Goal: Transaction & Acquisition: Purchase product/service

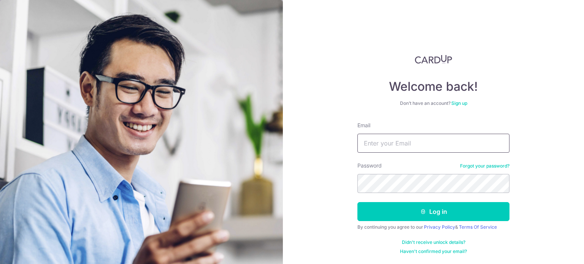
click at [433, 148] on input "Email" at bounding box center [433, 143] width 152 height 19
type input "[EMAIL_ADDRESS][DOMAIN_NAME]"
click at [357, 202] on button "Log in" at bounding box center [433, 211] width 152 height 19
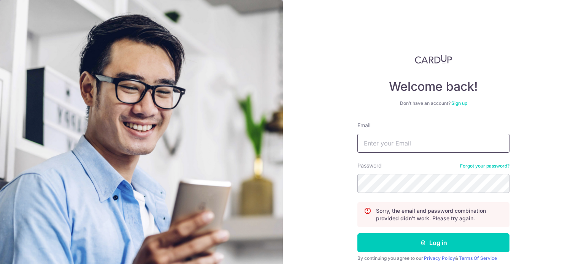
click at [399, 141] on input "Email" at bounding box center [433, 143] width 152 height 19
type input "[EMAIL_ADDRESS][DOMAIN_NAME]"
drag, startPoint x: 393, startPoint y: 147, endPoint x: 280, endPoint y: 142, distance: 112.9
click at [280, 142] on section "Welcome back! Don’t have an account? Sign up Email clarencetanjd@gmail.com Pass…" at bounding box center [292, 132] width 584 height 264
click at [357, 233] on button "Log in" at bounding box center [433, 242] width 152 height 19
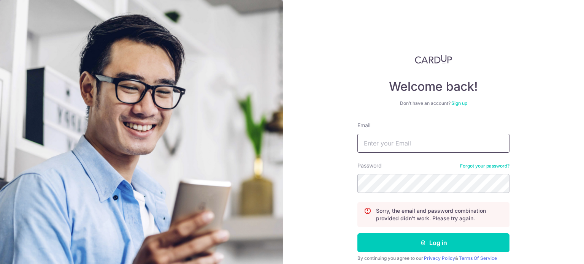
click at [391, 139] on input "Email" at bounding box center [433, 143] width 152 height 19
paste input "[EMAIL_ADDRESS][DOMAIN_NAME]"
type input "[EMAIL_ADDRESS][DOMAIN_NAME]"
click at [357, 233] on button "Log in" at bounding box center [433, 242] width 152 height 19
click at [386, 141] on input "Email" at bounding box center [433, 143] width 152 height 19
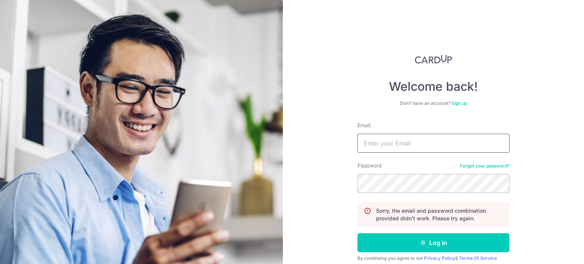
type input "[EMAIL_ADDRESS][DOMAIN_NAME]"
click at [357, 233] on button "Log in" at bounding box center [433, 242] width 152 height 19
click at [413, 139] on input "Email" at bounding box center [433, 143] width 152 height 19
paste input "[EMAIL_ADDRESS][DOMAIN_NAME]"
type input "[EMAIL_ADDRESS][DOMAIN_NAME]"
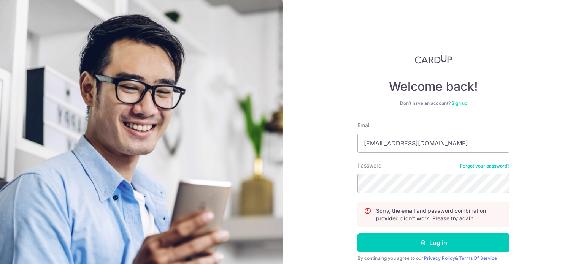
drag, startPoint x: 390, startPoint y: 169, endPoint x: 388, endPoint y: 173, distance: 4.2
click at [388, 173] on div "Password Forgot your password?" at bounding box center [433, 177] width 152 height 31
click at [357, 233] on button "Log in" at bounding box center [433, 242] width 152 height 19
drag, startPoint x: 410, startPoint y: 143, endPoint x: 414, endPoint y: 136, distance: 8.2
click at [410, 143] on input "Email" at bounding box center [433, 143] width 152 height 19
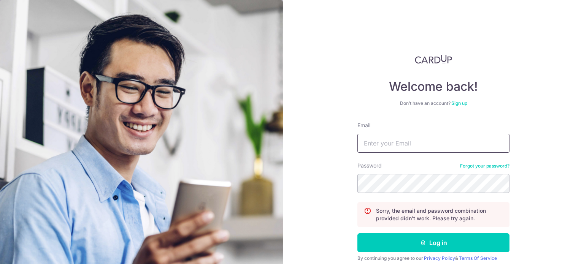
paste input "[EMAIL_ADDRESS][DOMAIN_NAME]"
type input "[EMAIL_ADDRESS][DOMAIN_NAME]"
click at [357, 233] on button "Log in" at bounding box center [433, 242] width 152 height 19
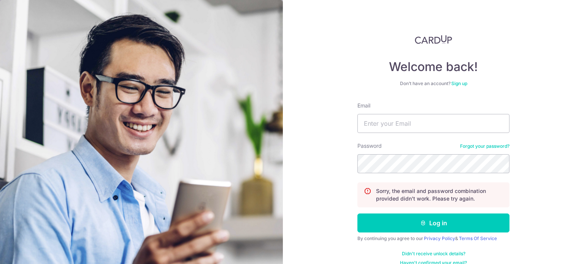
scroll to position [30, 0]
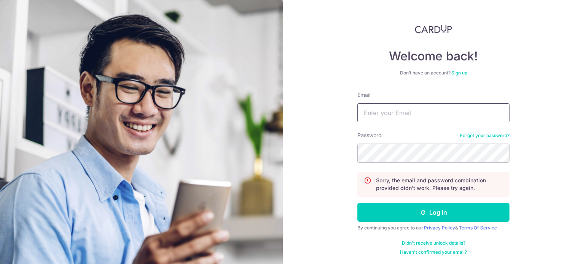
click at [400, 121] on input "Email" at bounding box center [433, 112] width 152 height 19
type input "[EMAIL_ADDRESS][DOMAIN_NAME]"
click at [357, 203] on button "Log in" at bounding box center [433, 212] width 152 height 19
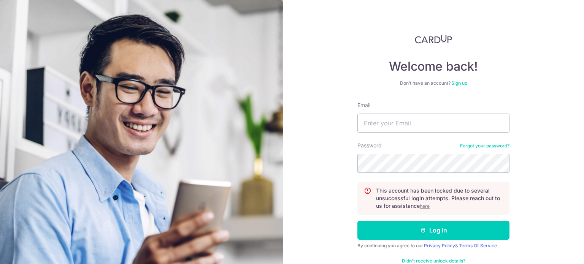
scroll to position [38, 0]
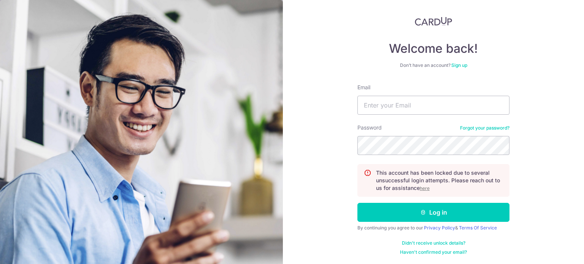
click at [426, 189] on u "here" at bounding box center [424, 188] width 10 height 6
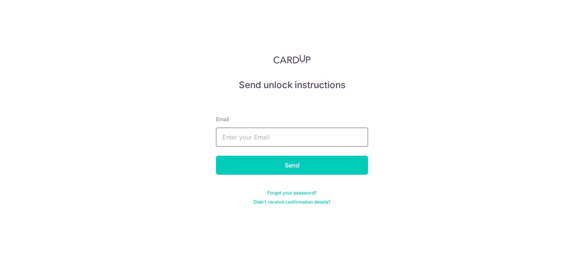
click at [285, 140] on input "text" at bounding box center [292, 137] width 152 height 19
type input "[EMAIL_ADDRESS][DOMAIN_NAME]"
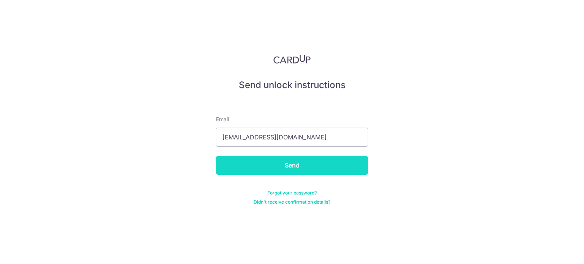
click at [272, 168] on input "Send" at bounding box center [292, 165] width 152 height 19
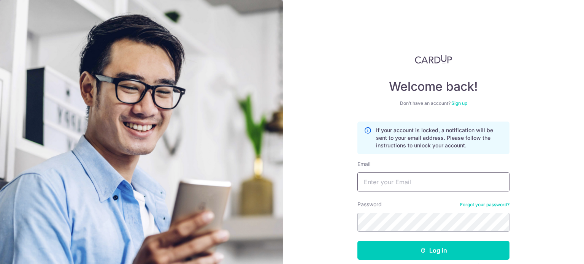
click at [442, 178] on input "Email" at bounding box center [433, 181] width 152 height 19
type input "[EMAIL_ADDRESS][DOMAIN_NAME]"
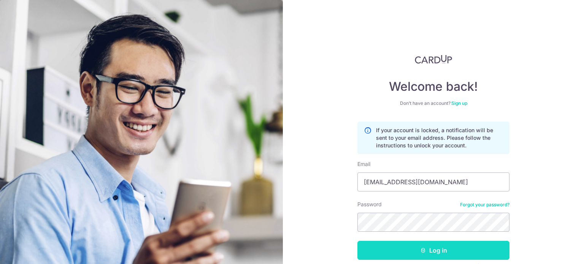
click at [382, 244] on button "Log in" at bounding box center [433, 250] width 152 height 19
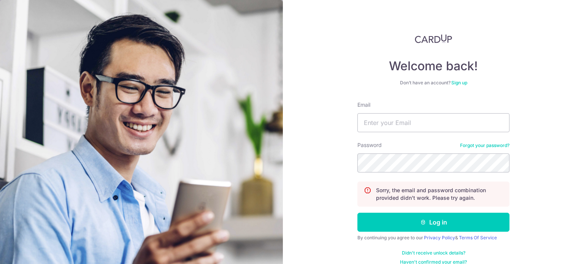
scroll to position [30, 0]
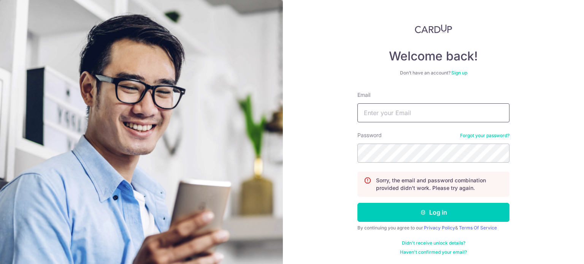
click at [399, 114] on input "Email" at bounding box center [433, 112] width 152 height 19
type input "[EMAIL_ADDRESS][DOMAIN_NAME]"
click at [357, 203] on button "Log in" at bounding box center [433, 212] width 152 height 19
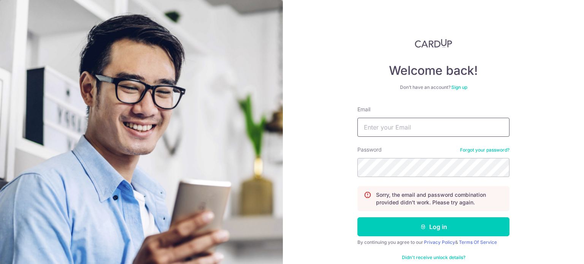
scroll to position [30, 0]
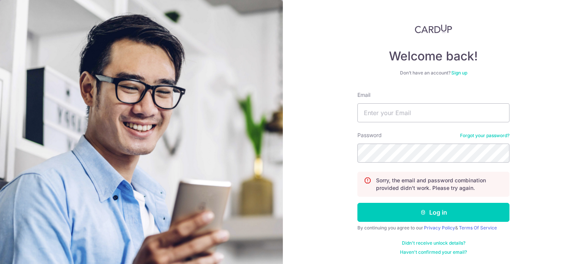
click at [475, 136] on link "Forgot your password?" at bounding box center [484, 136] width 49 height 6
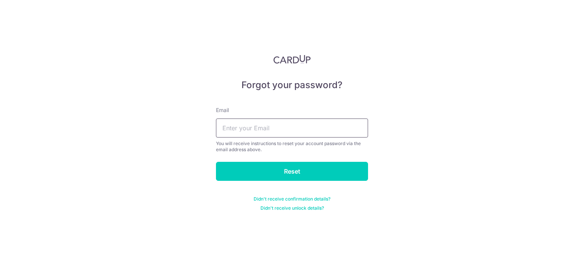
click at [286, 127] on input "text" at bounding box center [292, 128] width 152 height 19
type input "[EMAIL_ADDRESS][DOMAIN_NAME]"
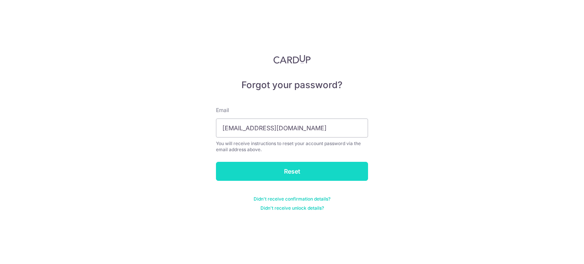
click at [288, 166] on input "Reset" at bounding box center [292, 171] width 152 height 19
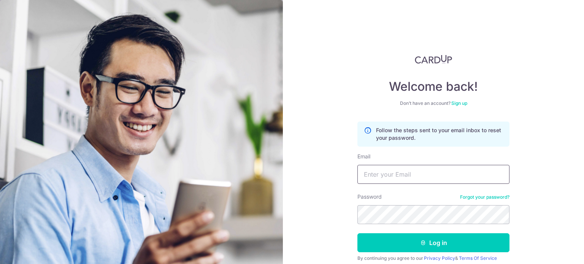
click at [419, 180] on input "Email" at bounding box center [433, 174] width 152 height 19
type input "[EMAIL_ADDRESS][DOMAIN_NAME]"
click at [357, 233] on button "Log in" at bounding box center [433, 242] width 152 height 19
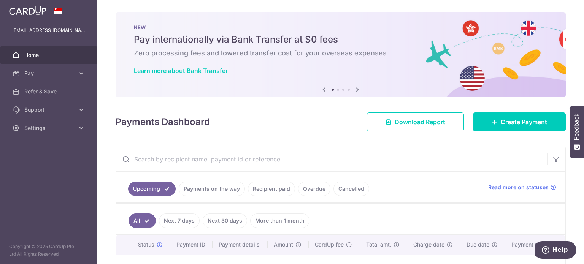
click at [515, 123] on body "clarencetanjd@gmail.com Home Pay Payments Recipients Cards Refer & Save Support…" at bounding box center [292, 132] width 584 height 264
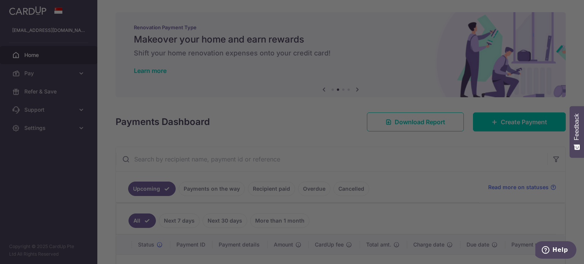
click at [494, 185] on div at bounding box center [294, 133] width 589 height 267
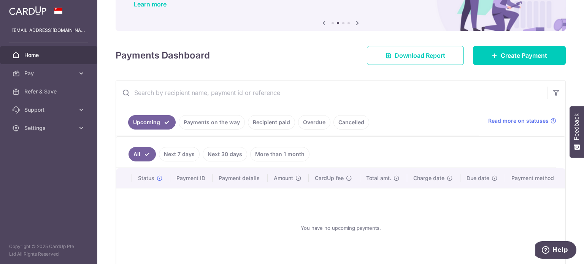
scroll to position [76, 0]
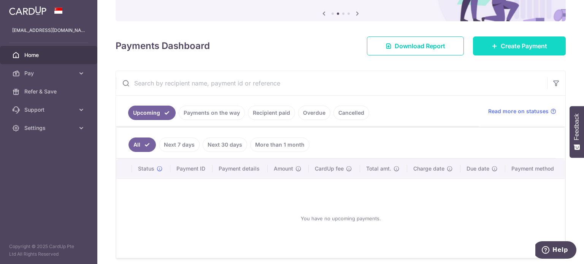
click at [508, 46] on span "Create Payment" at bounding box center [523, 45] width 46 height 9
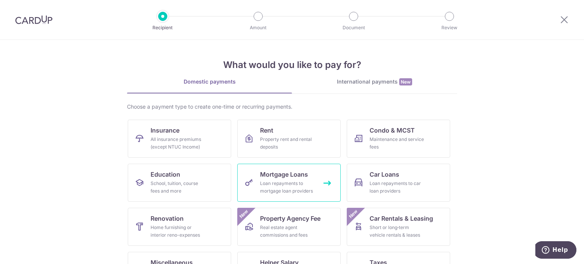
scroll to position [76, 0]
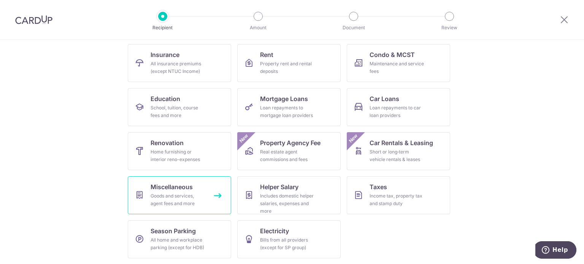
click at [185, 202] on div "Goods and services, agent fees and more" at bounding box center [177, 199] width 55 height 15
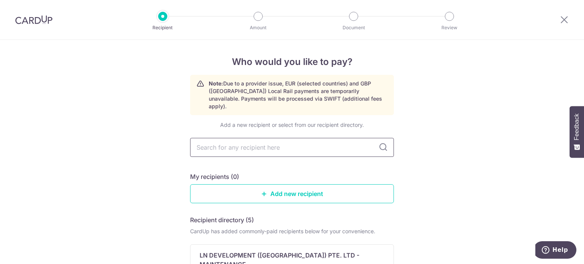
click at [279, 142] on input "text" at bounding box center [292, 147] width 204 height 19
type input "[MEDICAL_DATA]"
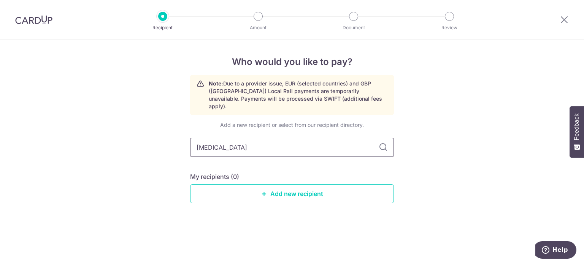
click at [297, 141] on input "[MEDICAL_DATA]" at bounding box center [292, 147] width 204 height 19
type input "Udders"
click at [309, 146] on input "Udders" at bounding box center [292, 147] width 204 height 19
drag, startPoint x: 302, startPoint y: 143, endPoint x: 174, endPoint y: 142, distance: 127.7
click at [174, 142] on div "Who would you like to pay? Note: Due to a provider issue, EUR (selected countri…" at bounding box center [292, 152] width 584 height 224
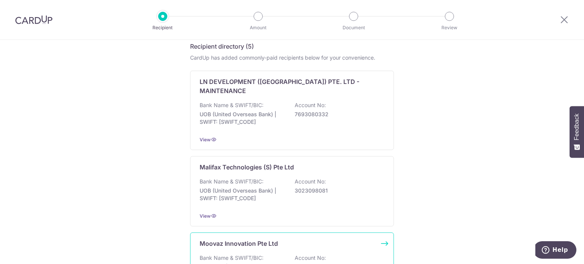
scroll to position [112, 0]
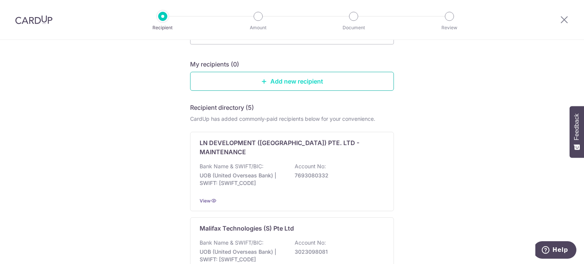
click at [252, 82] on link "Add new recipient" at bounding box center [292, 81] width 204 height 19
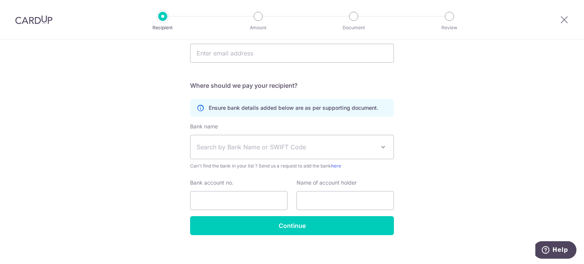
scroll to position [246, 0]
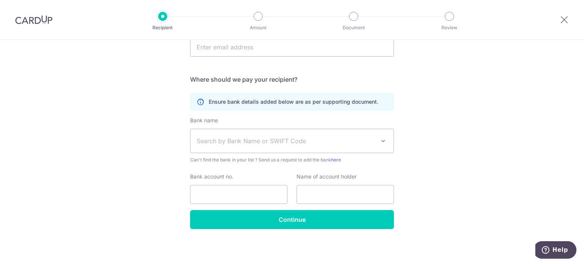
click at [272, 136] on span "Search by Bank Name or SWIFT Code" at bounding box center [285, 140] width 179 height 9
click at [272, 138] on span "Search by Bank Name or SWIFT Code" at bounding box center [285, 140] width 179 height 9
